Goal: Check status: Check status

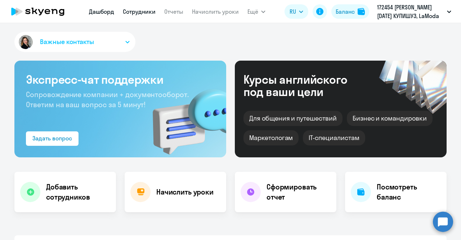
click at [144, 12] on link "Сотрудники" at bounding box center [139, 11] width 33 height 7
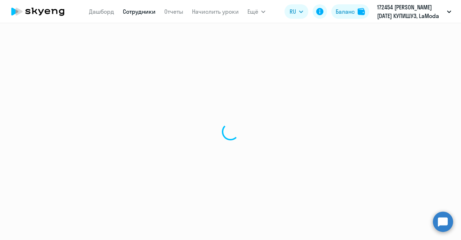
select select "30"
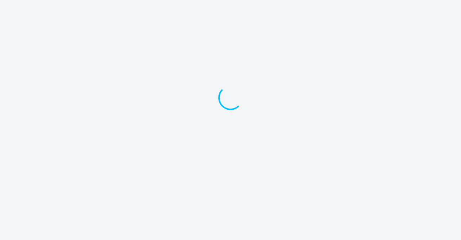
select select "30"
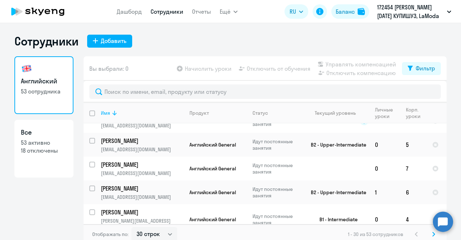
scroll to position [62, 0]
click at [140, 161] on p "[PERSON_NAME]" at bounding box center [141, 164] width 81 height 8
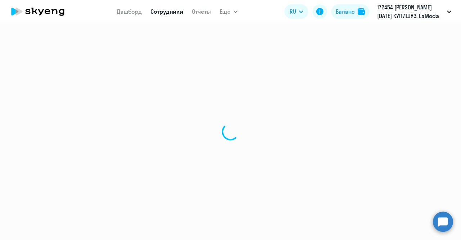
select select "english"
